Goal: Use online tool/utility: Utilize a website feature to perform a specific function

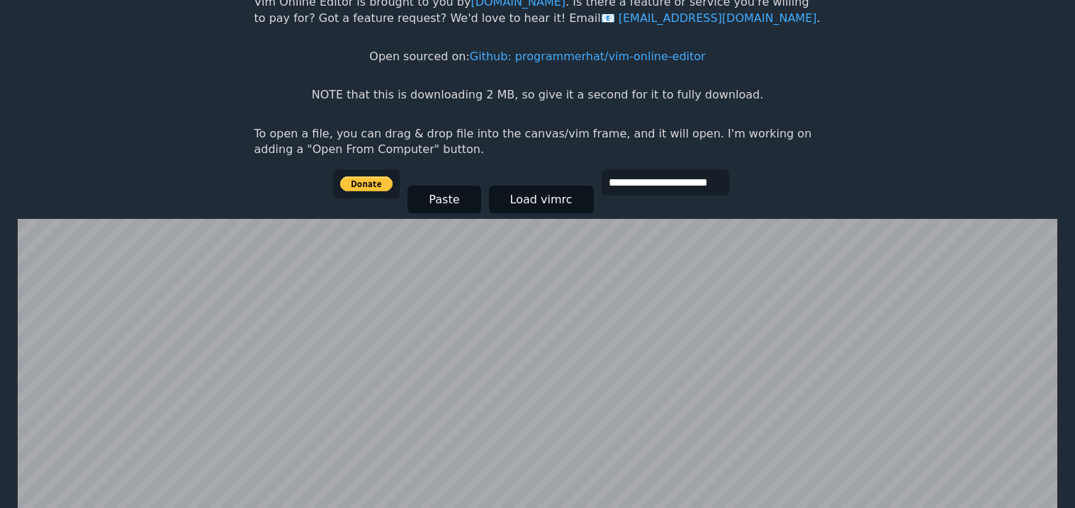
scroll to position [90, 0]
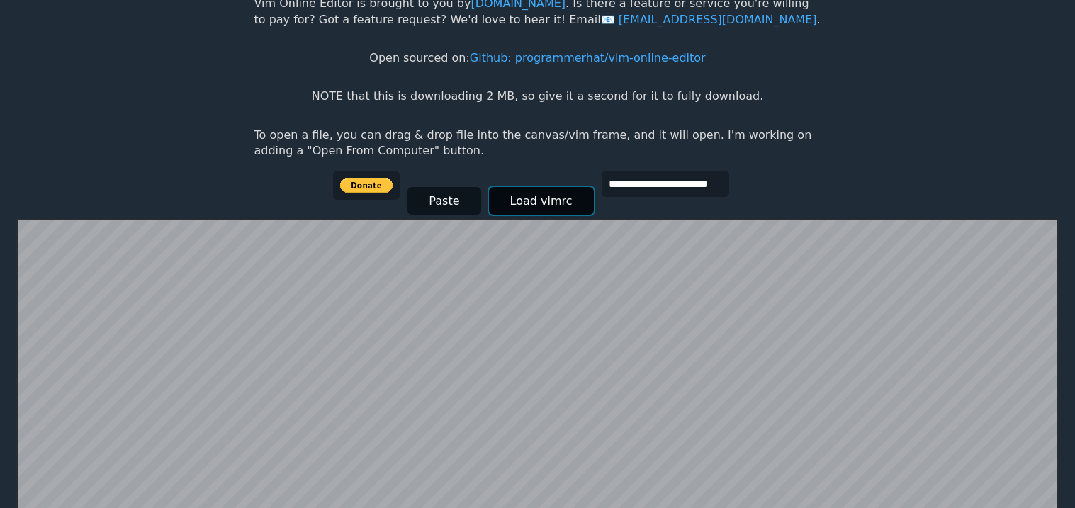
click at [497, 202] on button "Load vimrc" at bounding box center [541, 201] width 105 height 28
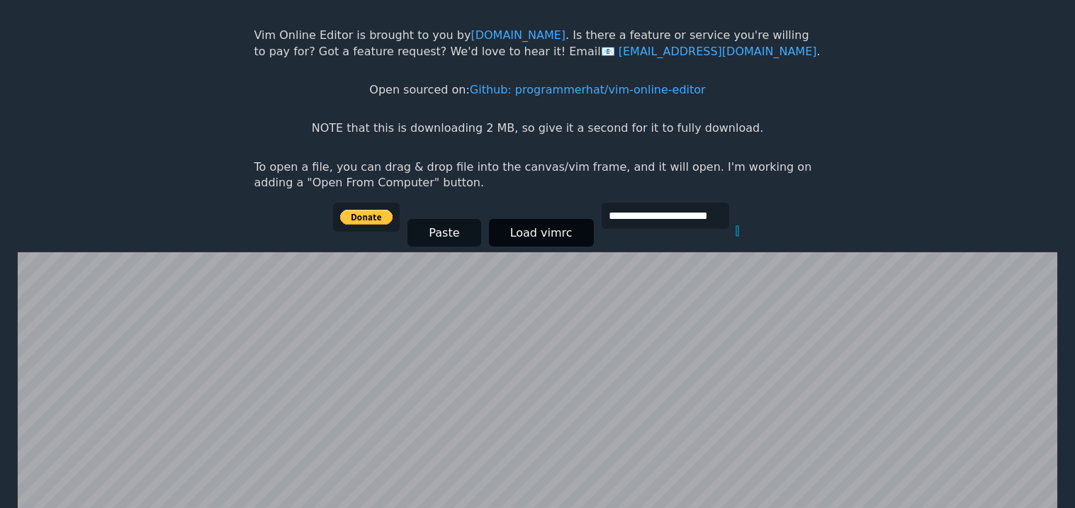
scroll to position [62, 0]
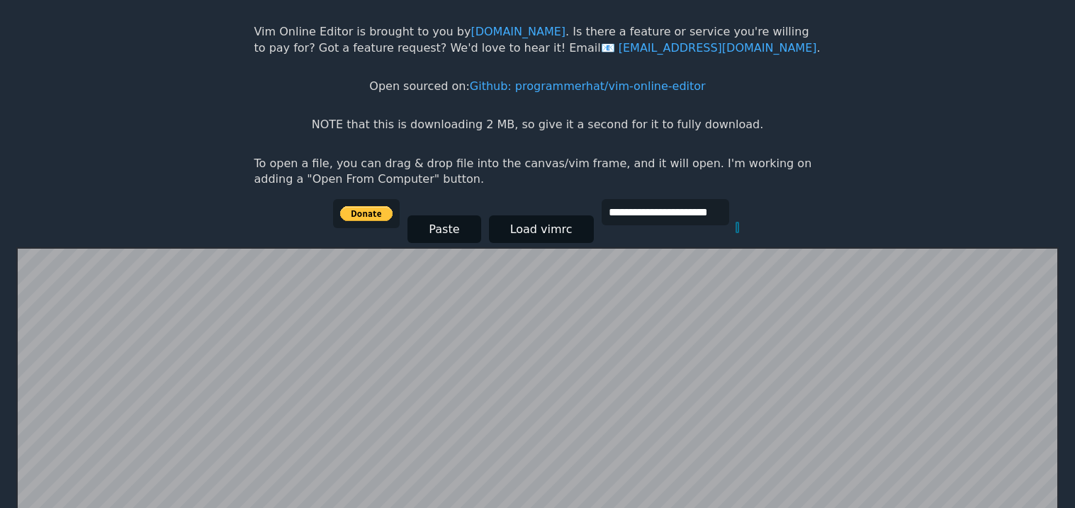
type input "*"
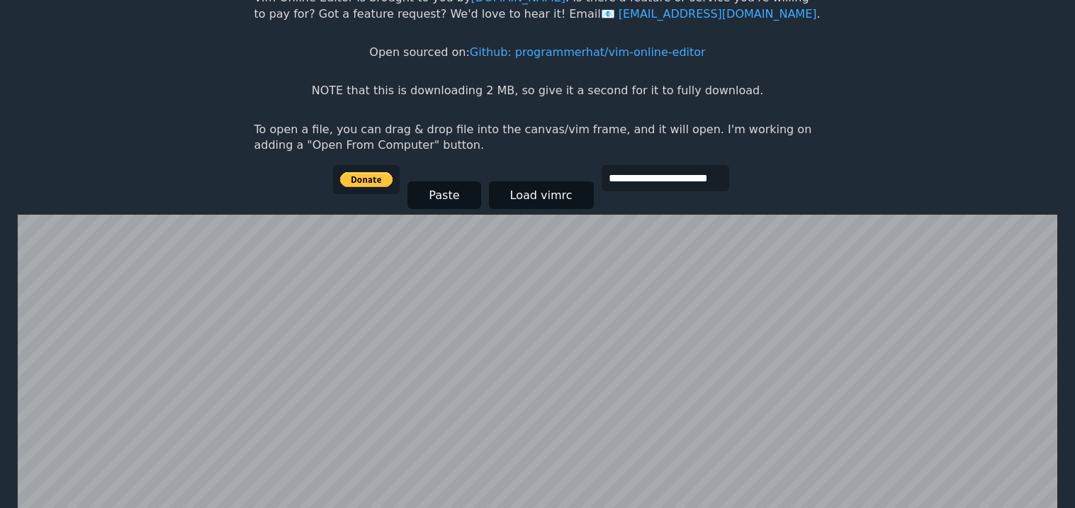
scroll to position [97, 0]
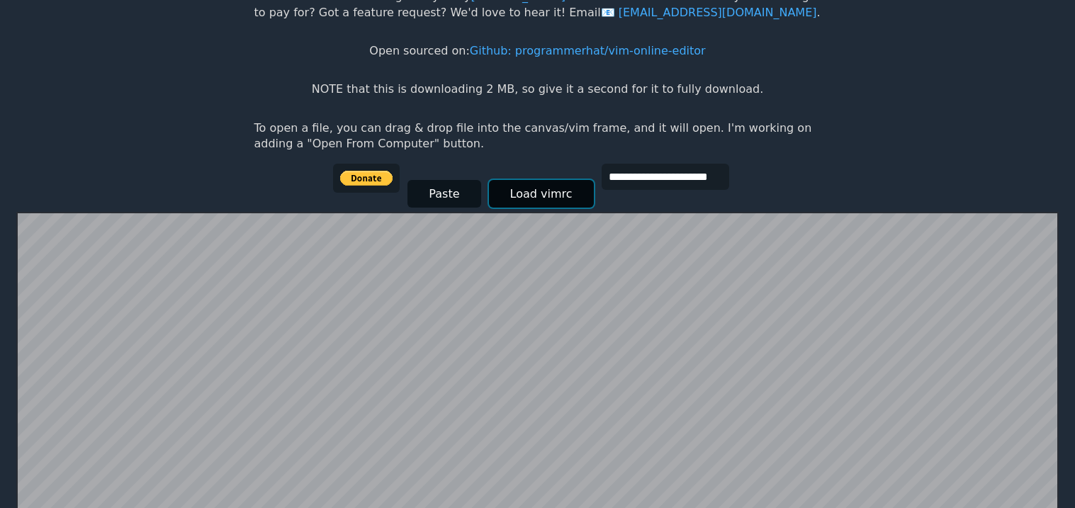
click at [500, 200] on button "Load vimrc" at bounding box center [541, 194] width 105 height 28
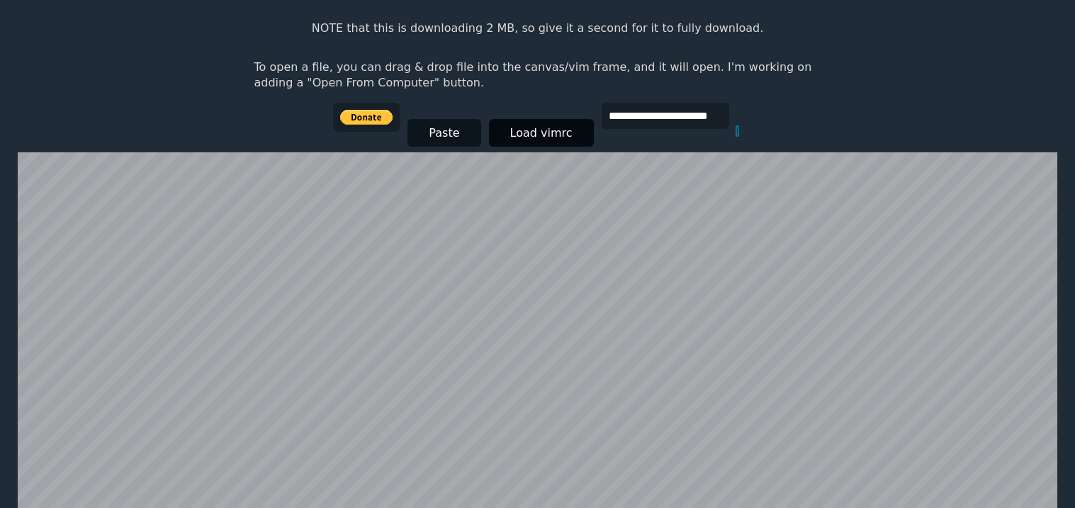
scroll to position [157, 0]
click at [602, 116] on input "**********" at bounding box center [665, 116] width 128 height 26
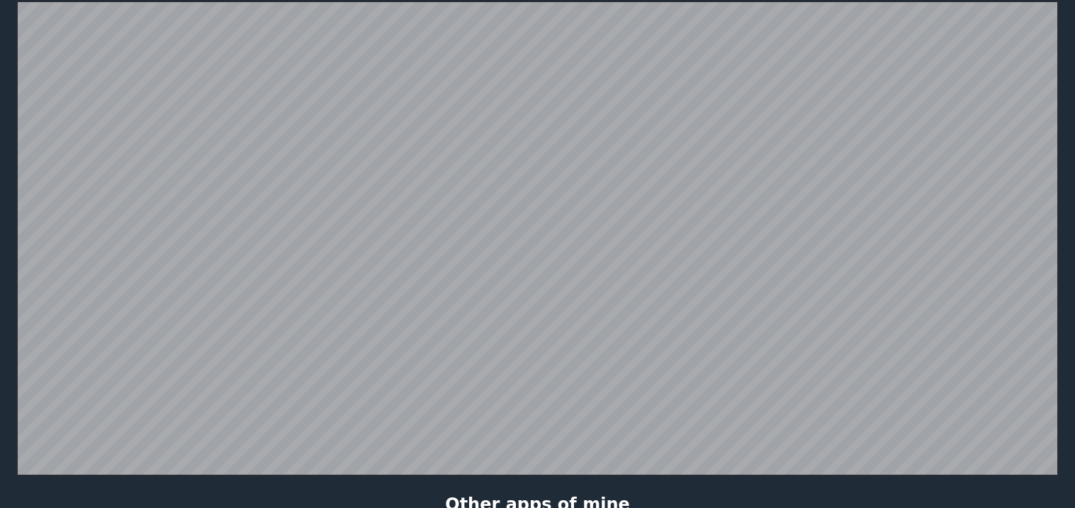
scroll to position [276, 0]
